Goal: Task Accomplishment & Management: Use online tool/utility

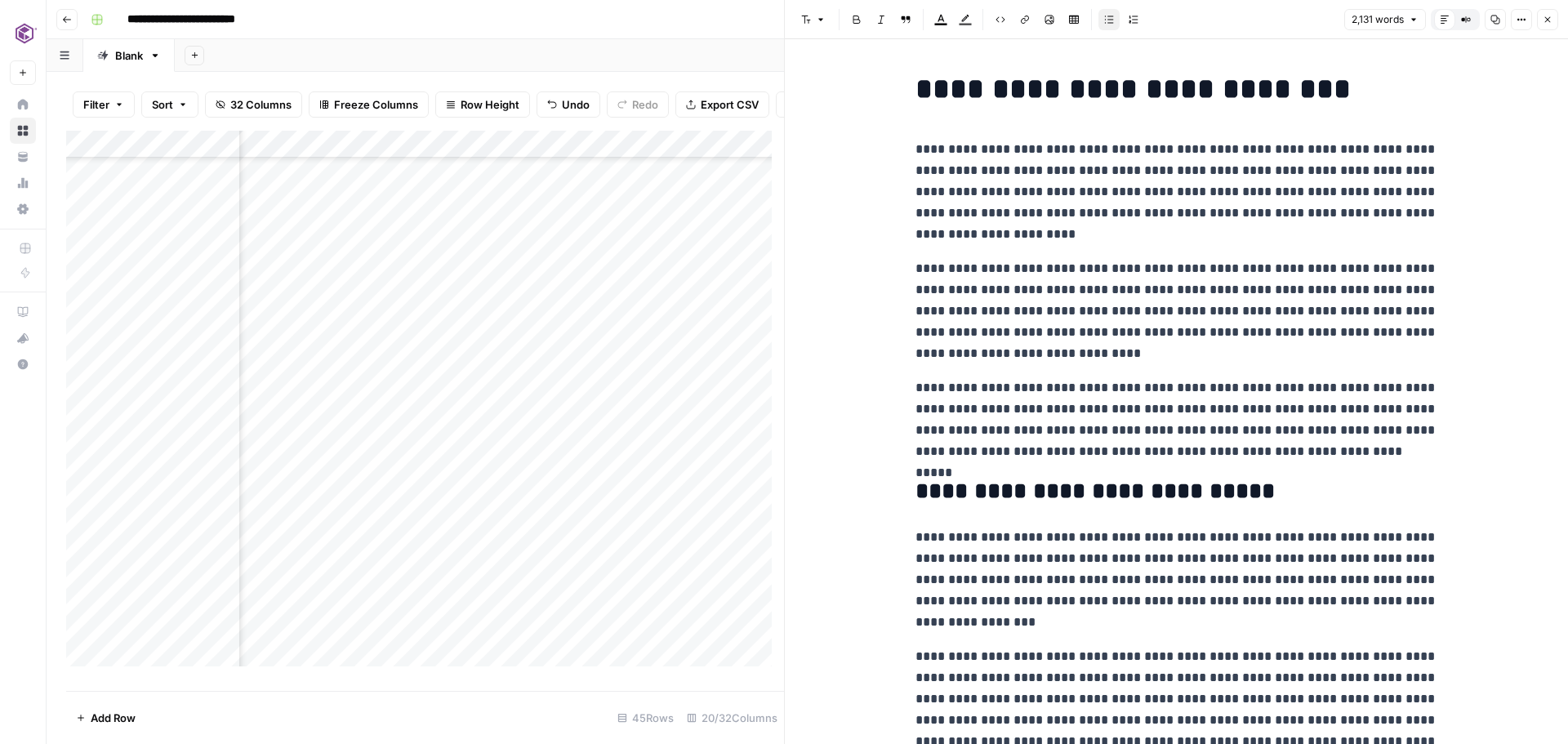
scroll to position [756, 2086]
click at [1545, 21] on icon "button" at bounding box center [1548, 20] width 10 height 10
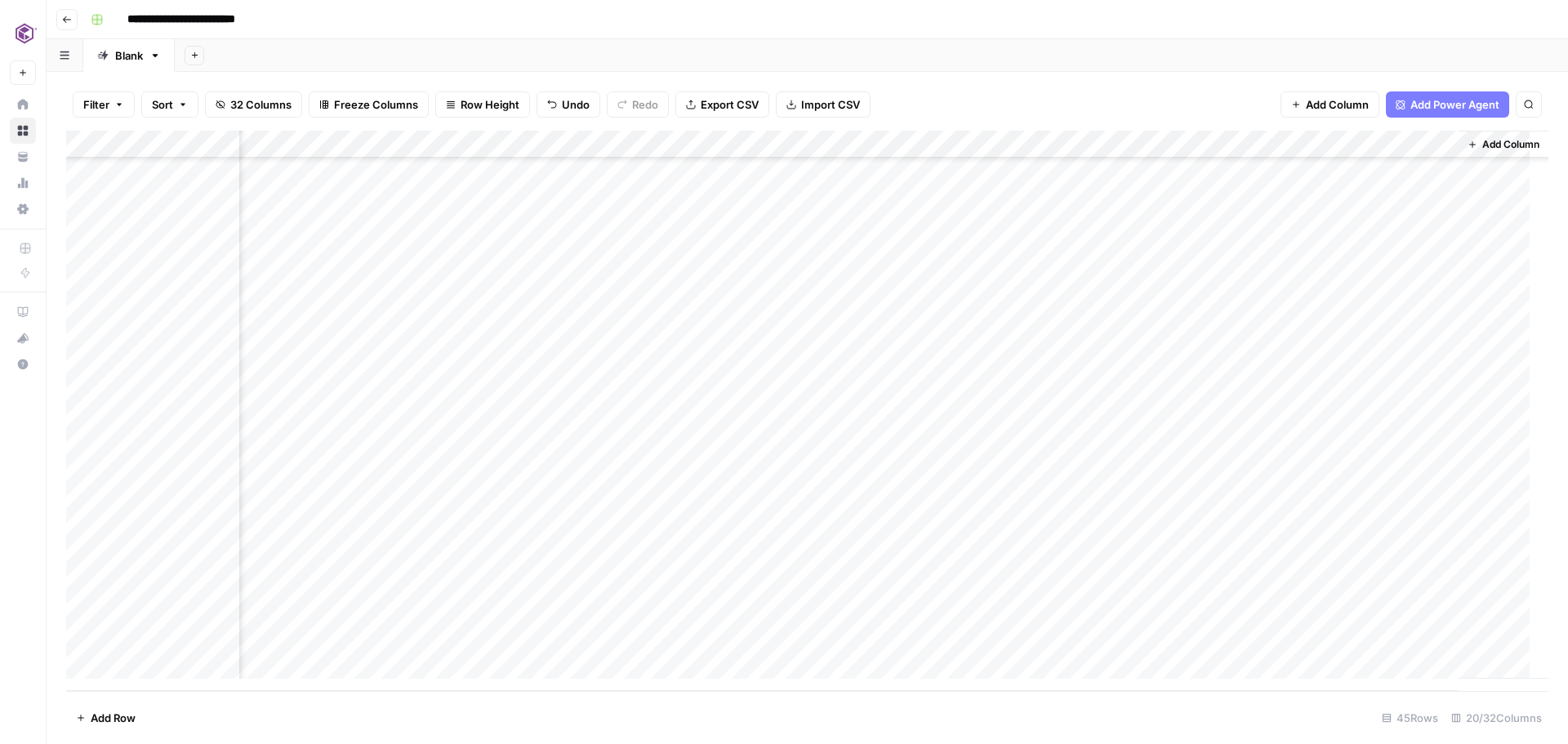
scroll to position [756, 2067]
click at [1354, 693] on span "Reload" at bounding box center [1351, 695] width 33 height 15
